Goal: Information Seeking & Learning: Learn about a topic

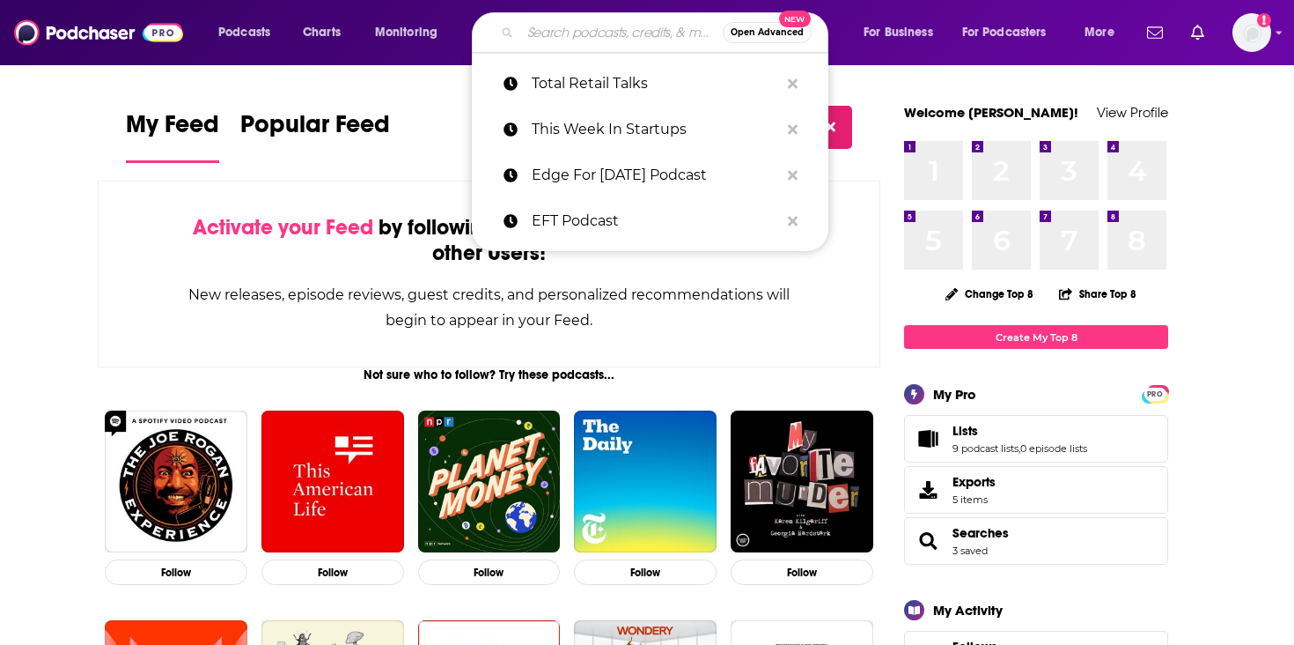
click at [666, 25] on input "Search podcasts, credits, & more..." at bounding box center [621, 32] width 203 height 28
paste input "Revenue Engine Podcast"
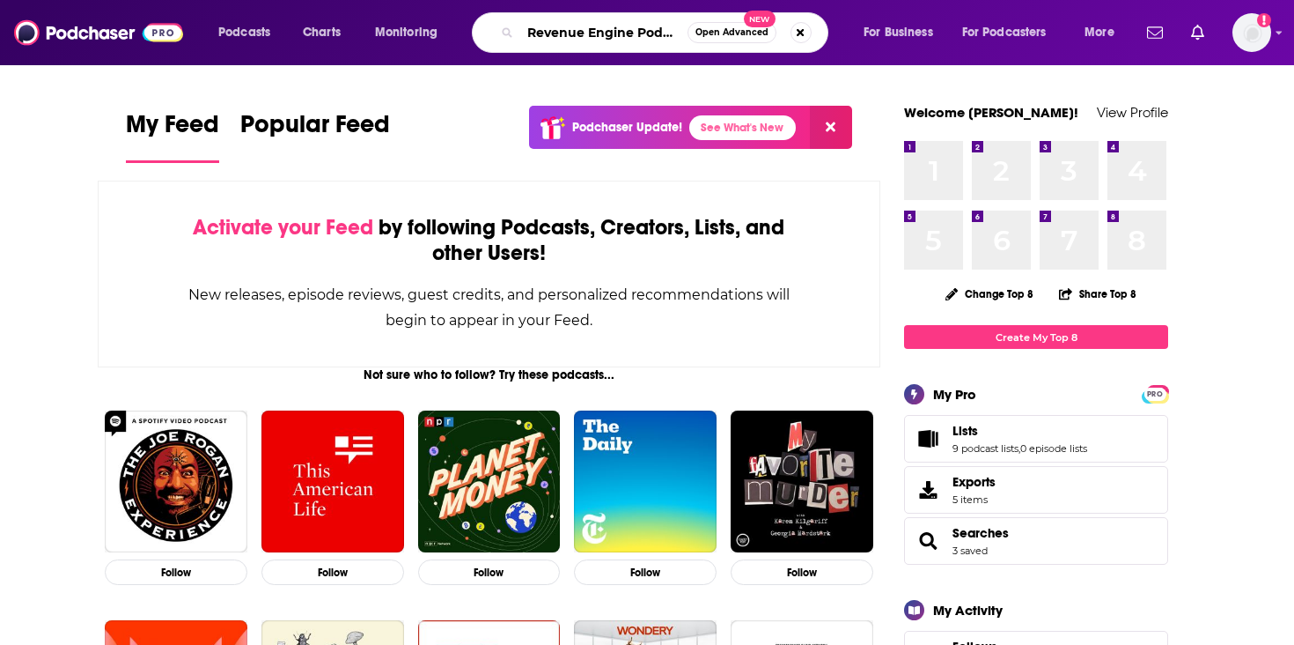
scroll to position [0, 13]
type input "Revenue Engine Podcast"
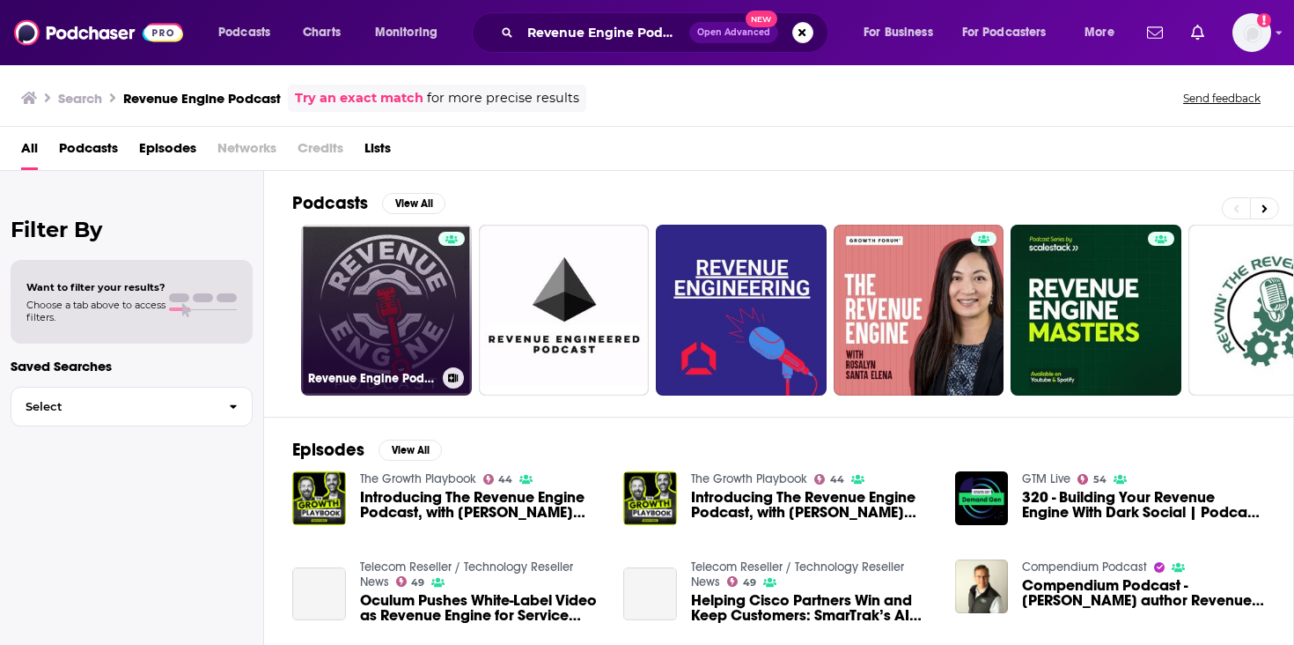
click at [404, 257] on link "Revenue Engine Podcast" at bounding box center [386, 310] width 171 height 171
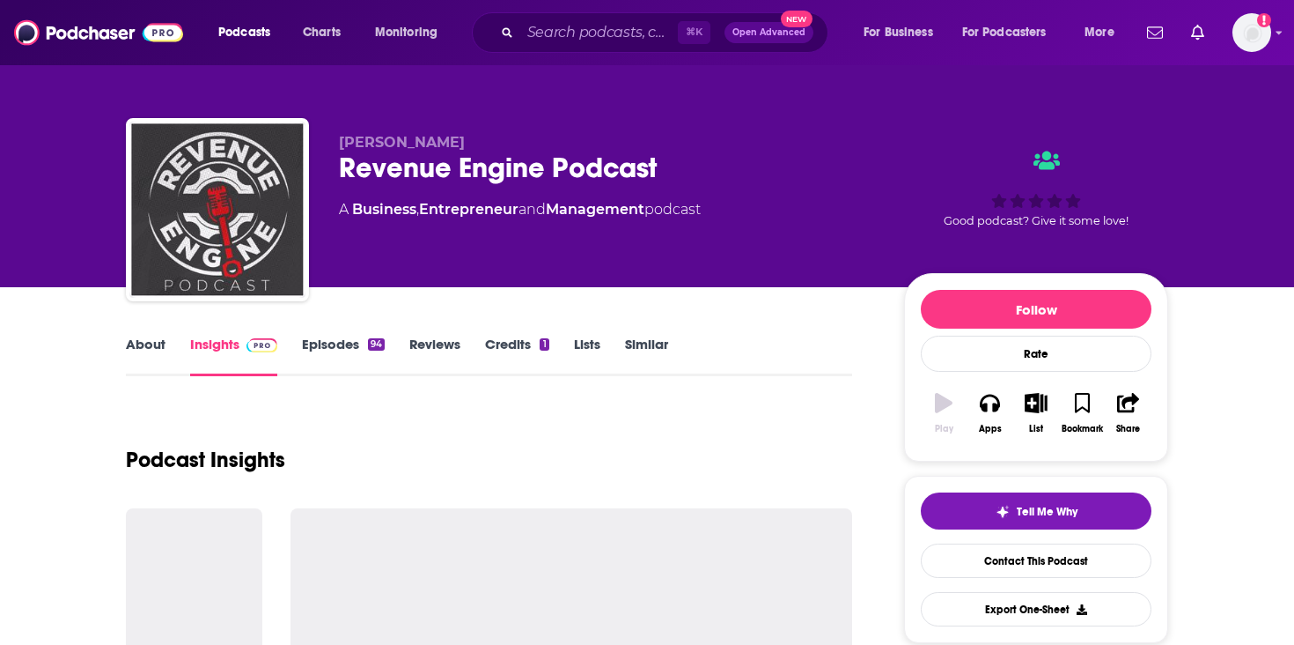
scroll to position [149, 0]
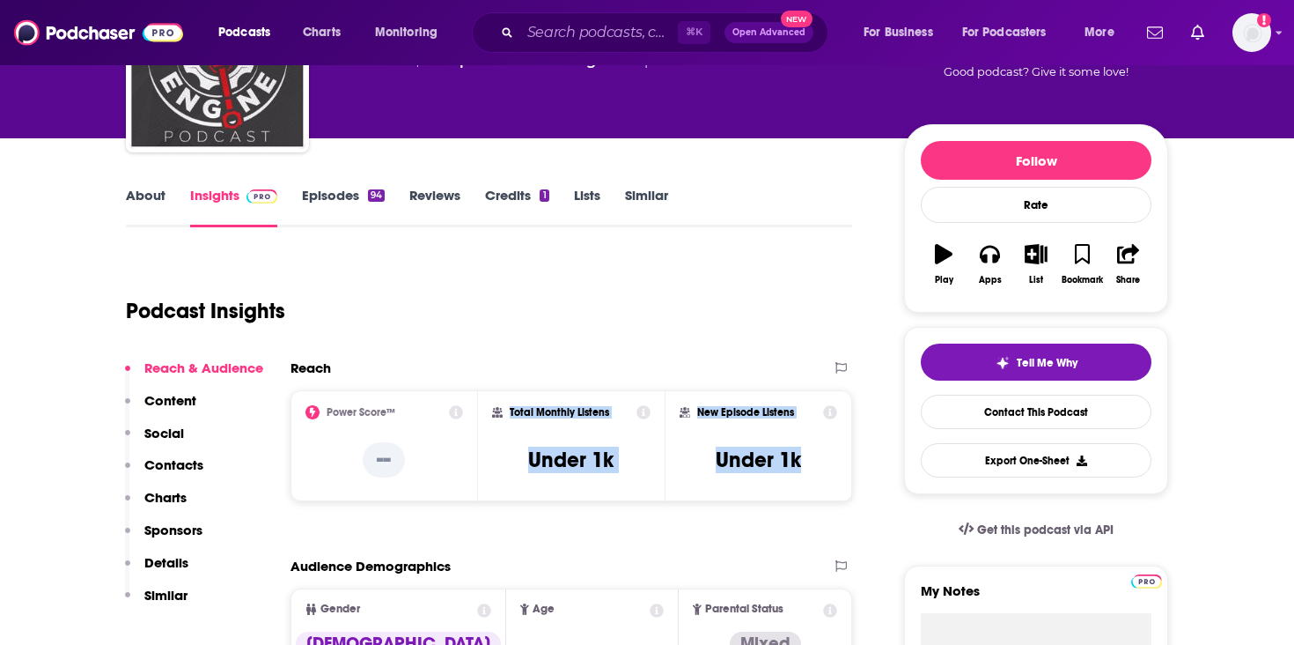
drag, startPoint x: 811, startPoint y: 458, endPoint x: 503, endPoint y: 411, distance: 311.7
click at [503, 411] on div "Power Score™ -- Total Monthly Listens Under 1k New Episode Listens Under 1k" at bounding box center [572, 445] width 562 height 111
copy div "Total Monthly Listens Under 1k New Episode Listens Under 1k"
